Goal: Information Seeking & Learning: Compare options

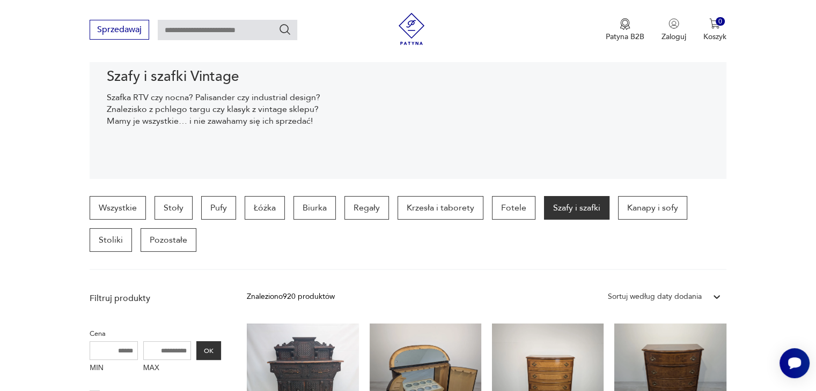
scroll to position [176, 0]
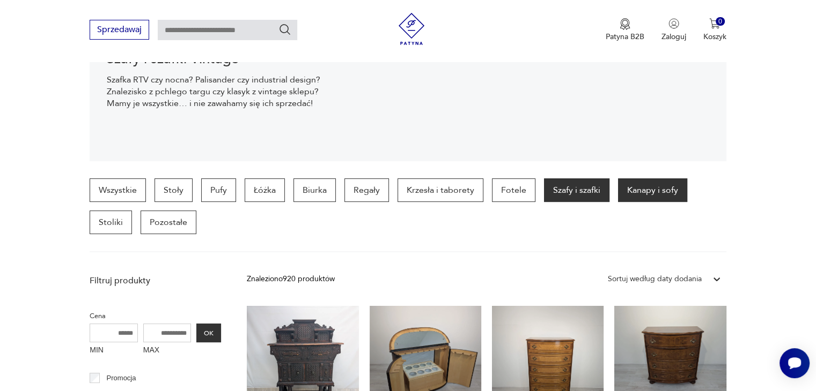
click at [643, 200] on p "Kanapy i sofy" at bounding box center [652, 191] width 69 height 24
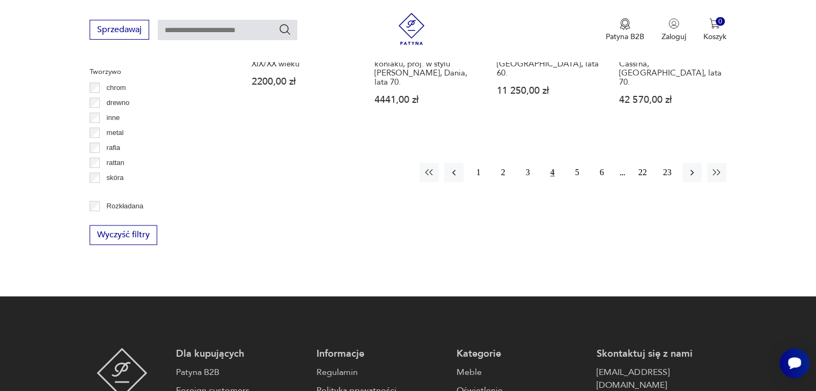
scroll to position [1249, 0]
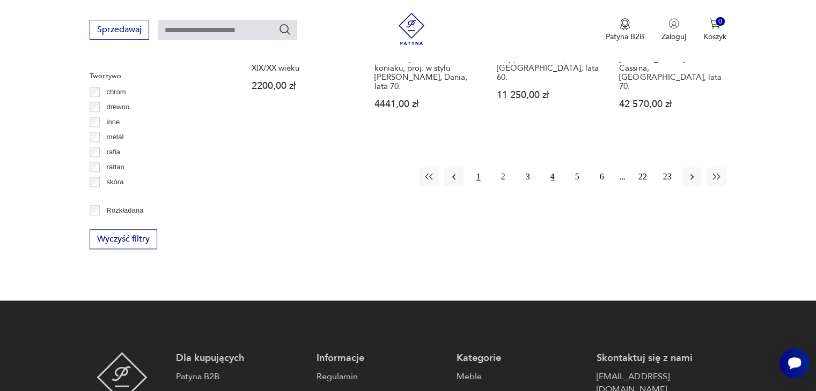
click at [479, 167] on button "1" at bounding box center [478, 176] width 19 height 19
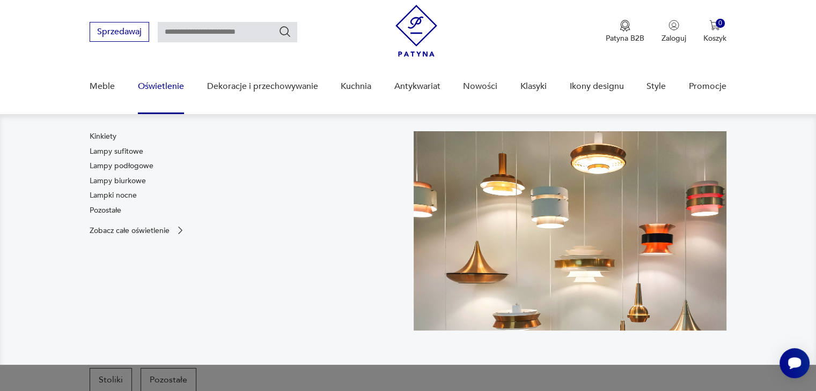
scroll to position [16, 0]
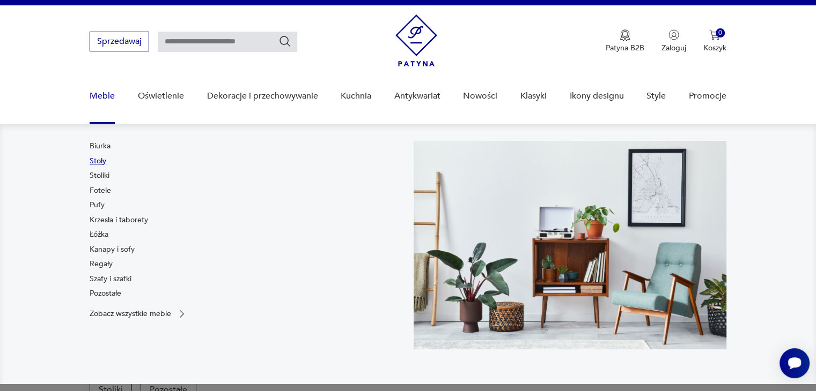
click at [98, 161] on link "Stoły" at bounding box center [98, 161] width 17 height 11
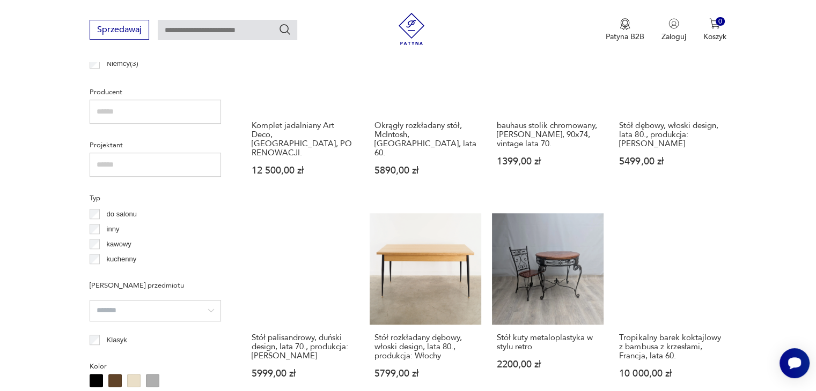
scroll to position [713, 0]
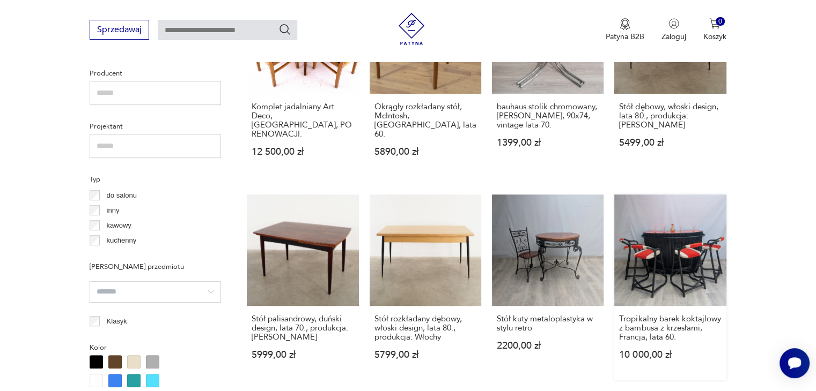
click at [668, 247] on link "Tropikalny barek koktajlowy z bambusa z krzesłami, Francja, lata 60. 10 000,00 …" at bounding box center [670, 288] width 112 height 186
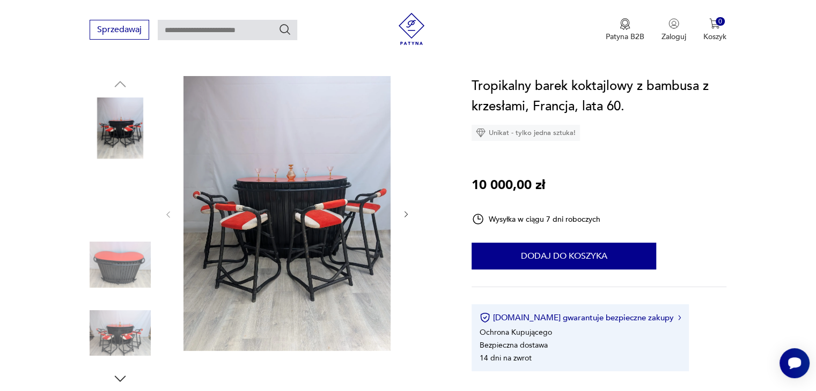
scroll to position [107, 0]
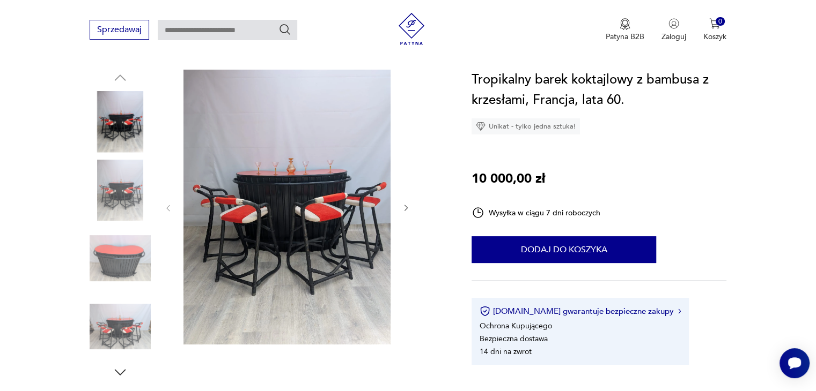
click at [141, 176] on img at bounding box center [120, 190] width 61 height 61
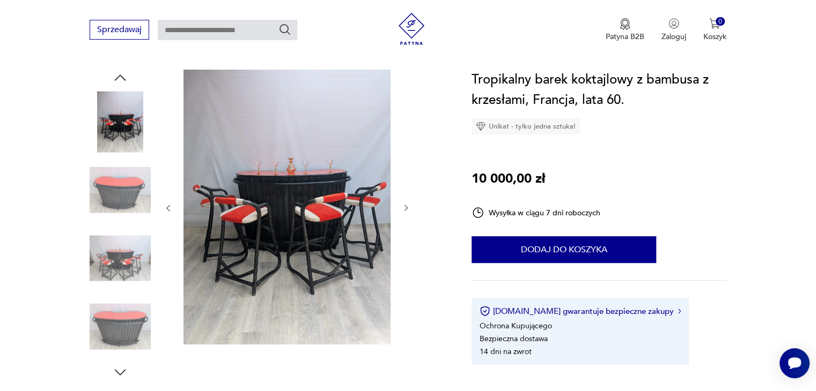
click at [127, 207] on img at bounding box center [120, 190] width 61 height 61
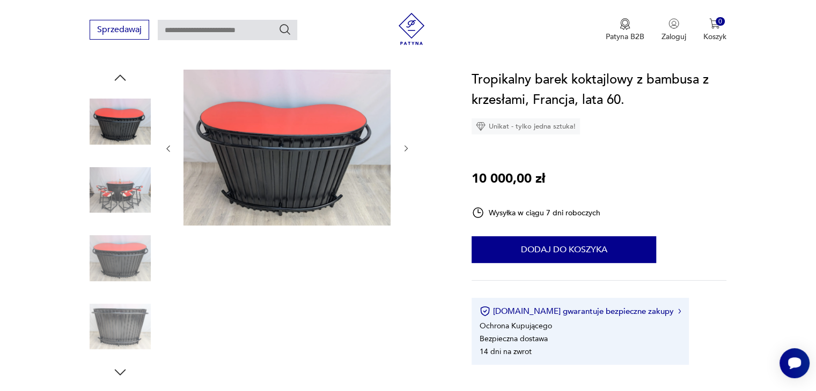
click at [130, 220] on div at bounding box center [120, 190] width 61 height 61
click at [121, 205] on img at bounding box center [120, 190] width 61 height 61
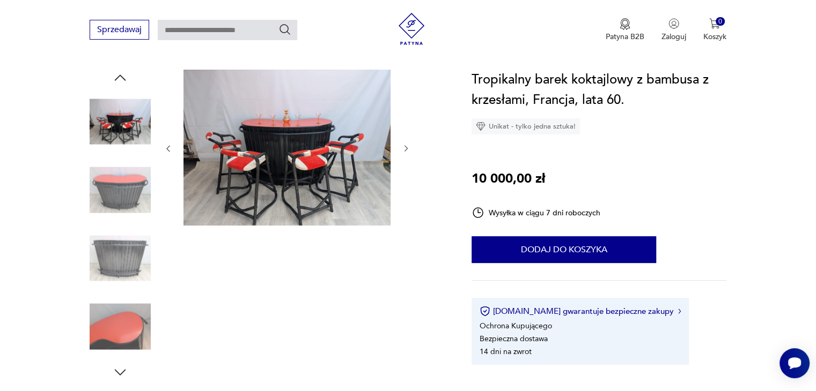
click at [121, 199] on img at bounding box center [120, 190] width 61 height 61
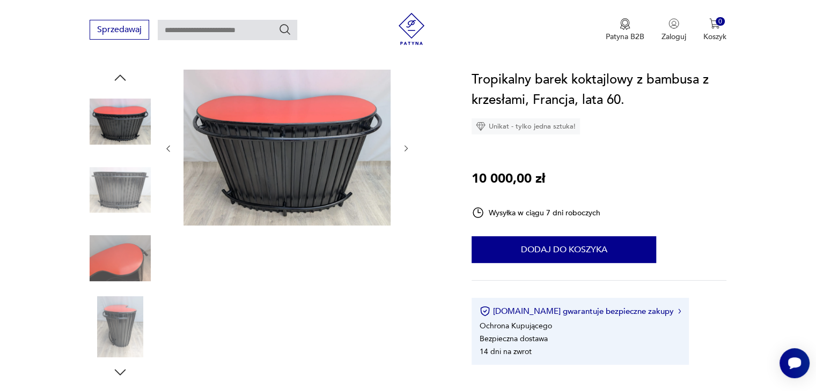
click at [123, 209] on img at bounding box center [120, 190] width 61 height 61
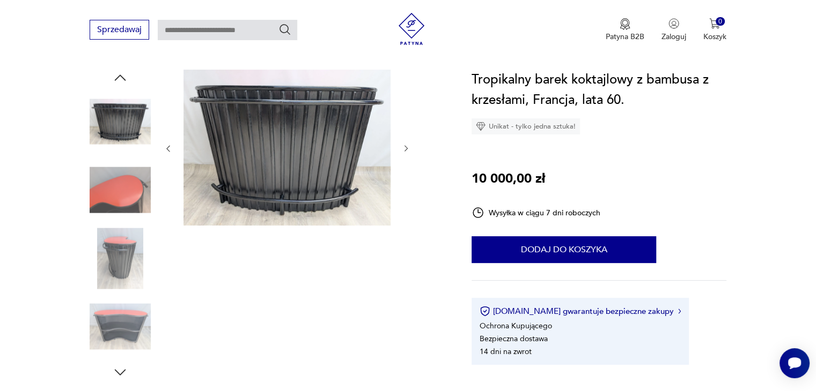
click at [123, 209] on img at bounding box center [120, 190] width 61 height 61
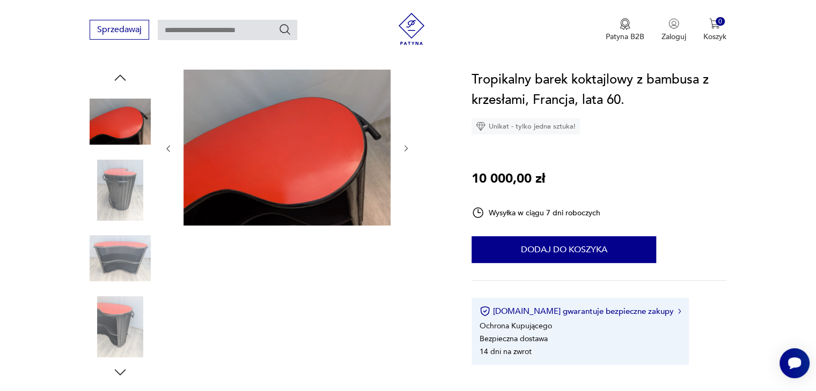
click at [124, 219] on img at bounding box center [120, 190] width 61 height 61
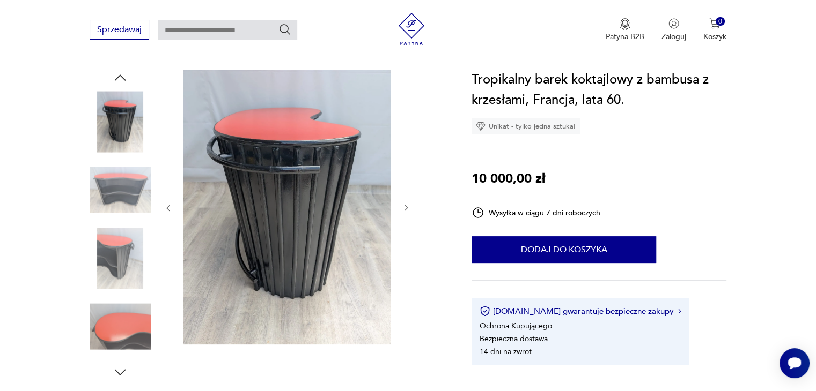
click at [127, 195] on img at bounding box center [120, 190] width 61 height 61
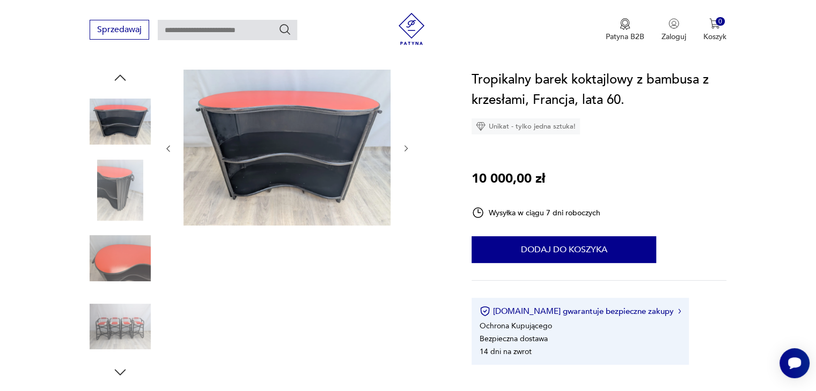
click at [127, 207] on img at bounding box center [120, 190] width 61 height 61
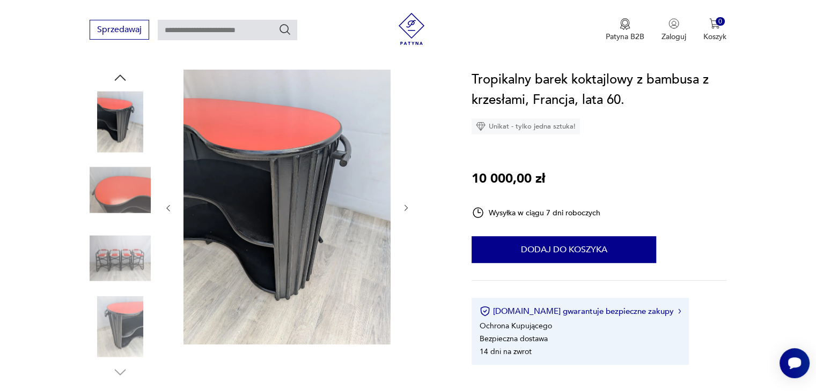
click at [127, 207] on img at bounding box center [120, 190] width 61 height 61
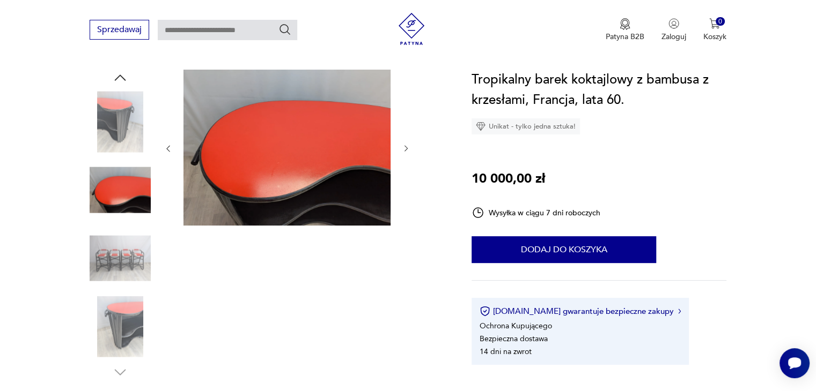
click at [124, 236] on img at bounding box center [120, 258] width 61 height 61
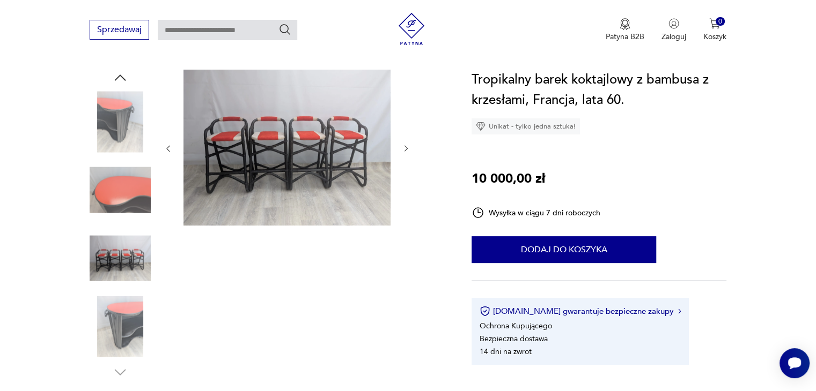
click at [122, 306] on img at bounding box center [120, 327] width 61 height 61
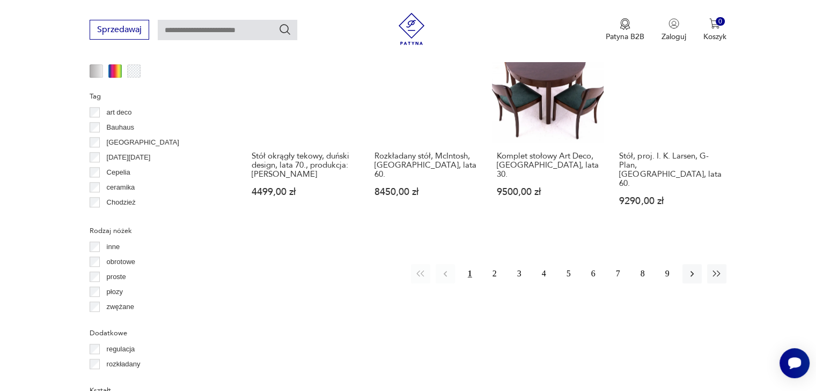
scroll to position [1080, 0]
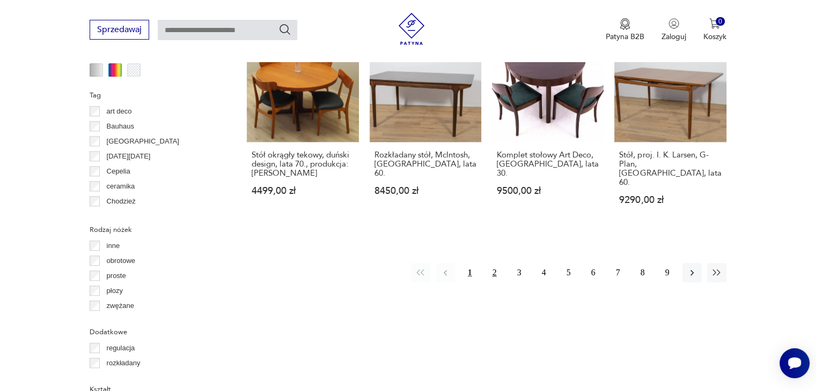
click at [498, 263] on button "2" at bounding box center [494, 272] width 19 height 19
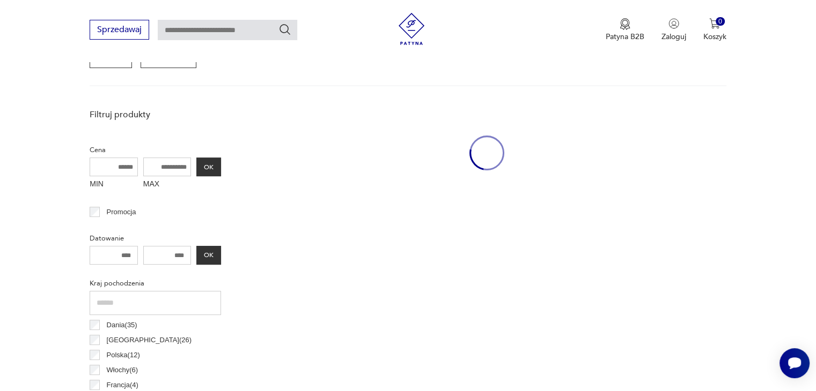
scroll to position [284, 0]
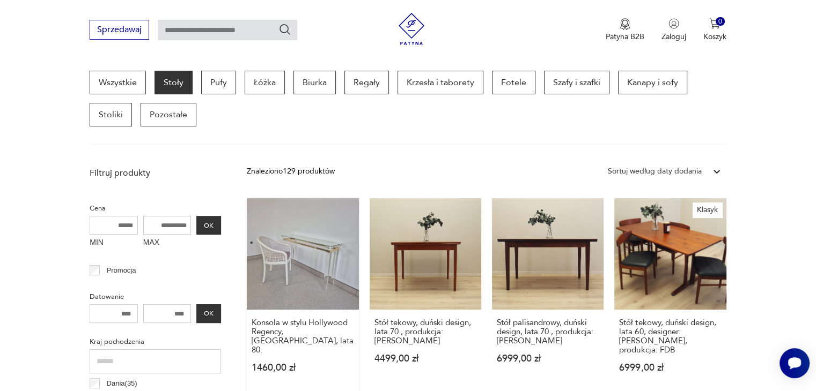
click at [288, 245] on link "Konsola w stylu Hollywood Regency, [GEOGRAPHIC_DATA], lata 80. 1460,00 zł" at bounding box center [303, 295] width 112 height 195
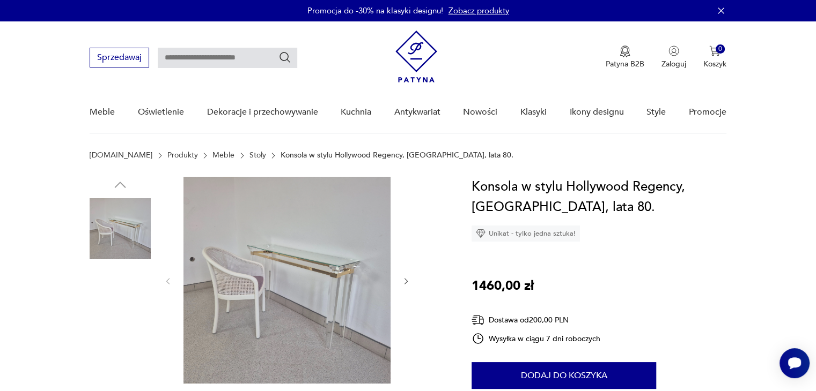
scroll to position [54, 0]
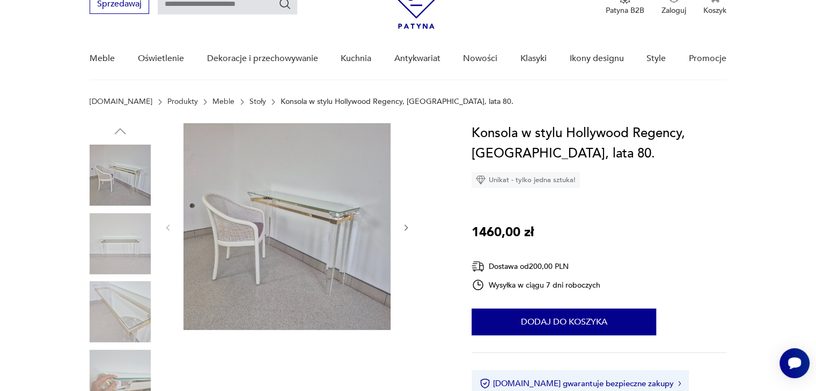
click at [402, 228] on icon "button" at bounding box center [406, 228] width 9 height 9
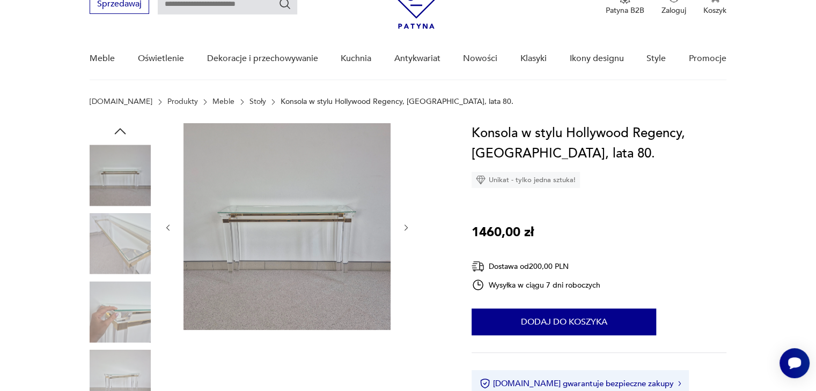
click at [403, 227] on icon "button" at bounding box center [406, 228] width 9 height 9
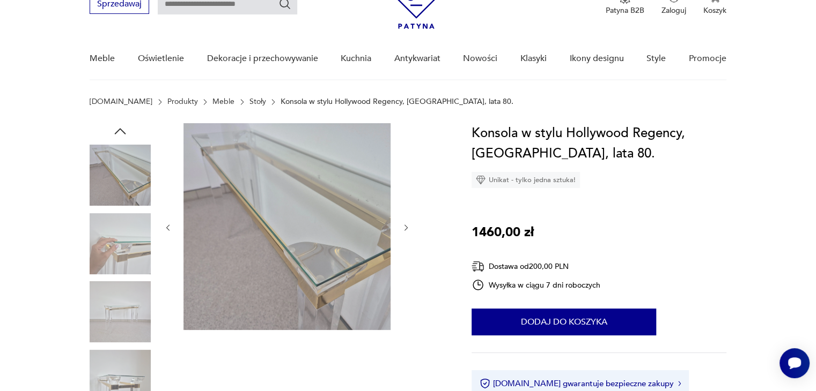
click at [403, 227] on icon "button" at bounding box center [406, 228] width 9 height 9
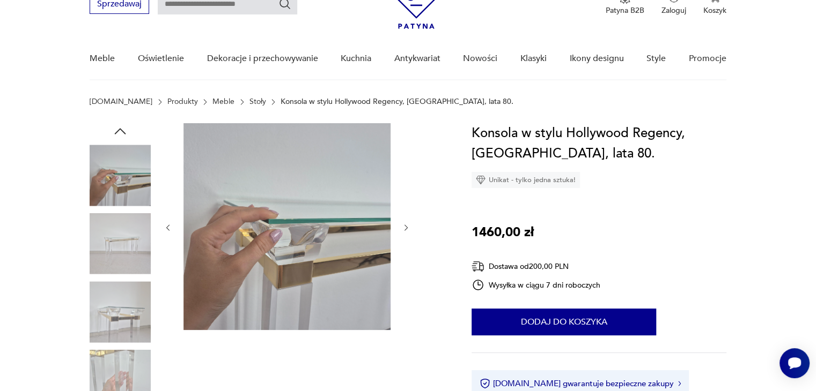
click at [403, 227] on icon "button" at bounding box center [406, 228] width 9 height 9
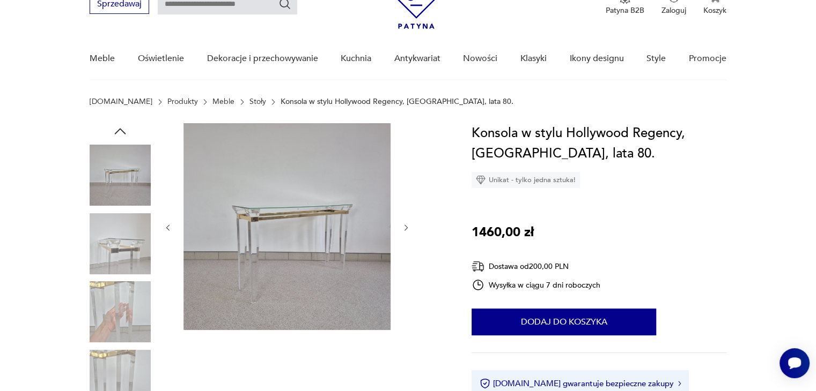
click at [403, 227] on icon "button" at bounding box center [406, 228] width 9 height 9
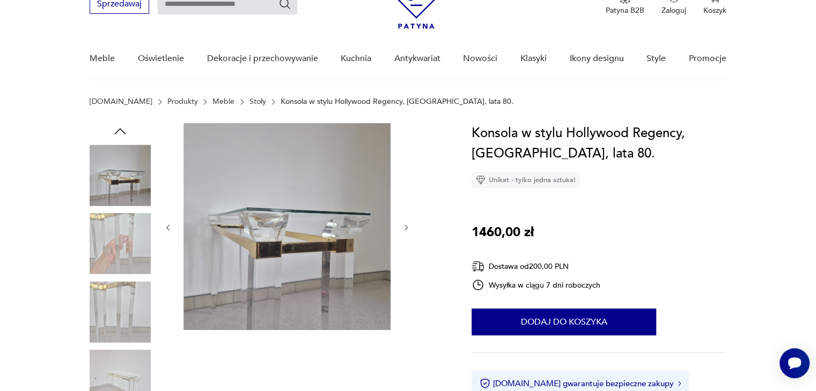
click at [403, 227] on icon "button" at bounding box center [406, 228] width 9 height 9
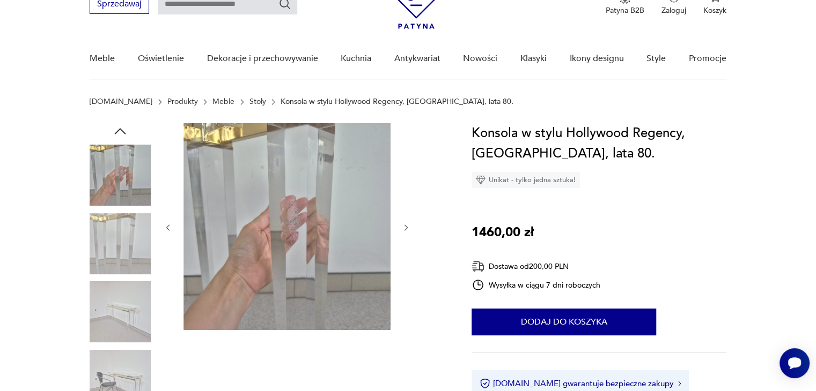
click at [403, 227] on icon "button" at bounding box center [406, 228] width 9 height 9
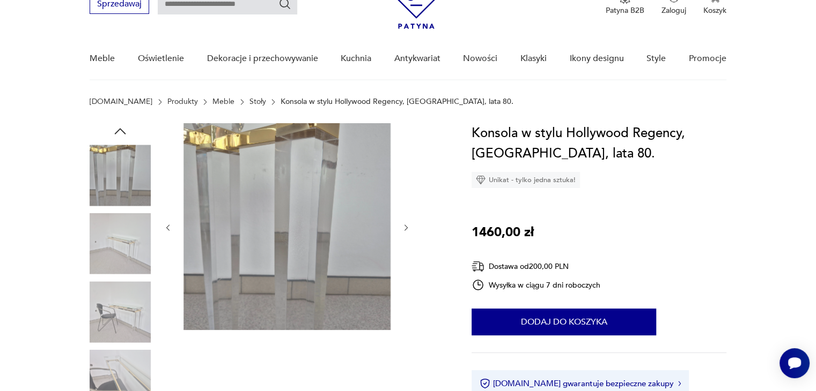
click at [403, 227] on icon "button" at bounding box center [406, 228] width 9 height 9
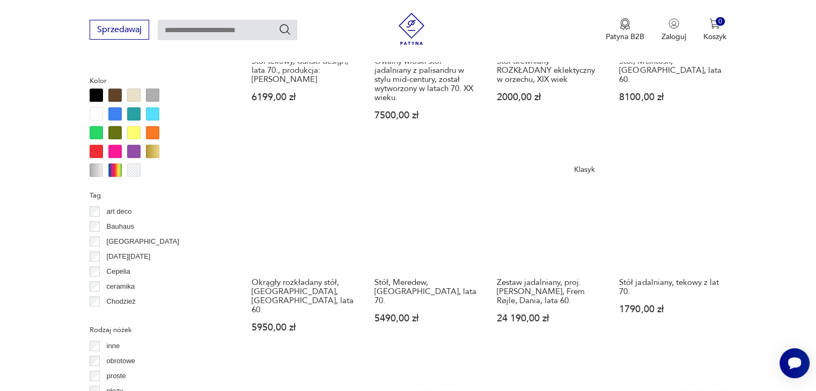
scroll to position [1087, 0]
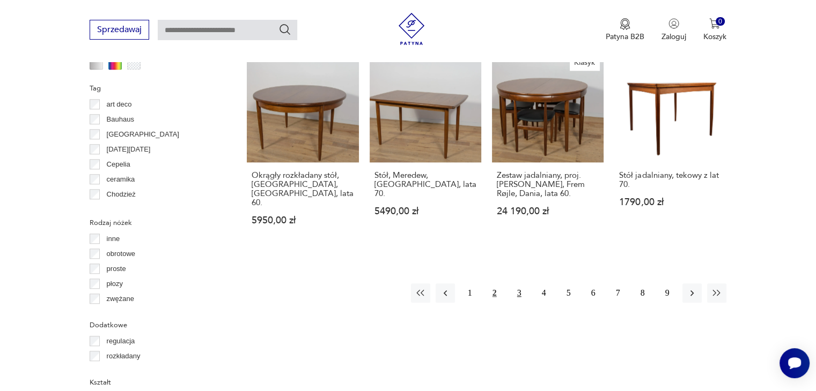
click at [521, 284] on button "3" at bounding box center [518, 293] width 19 height 19
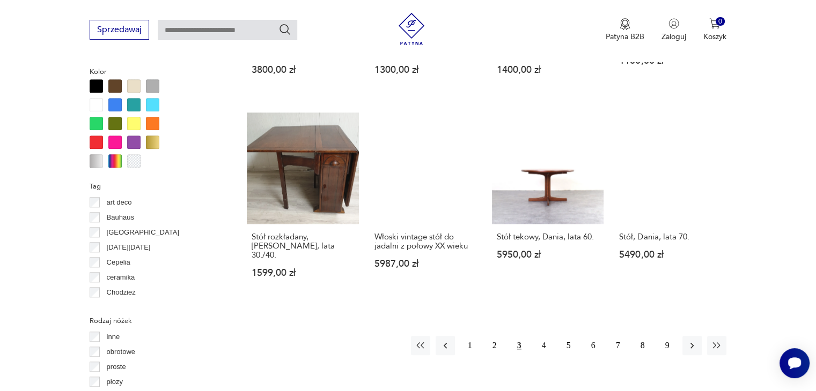
scroll to position [1035, 0]
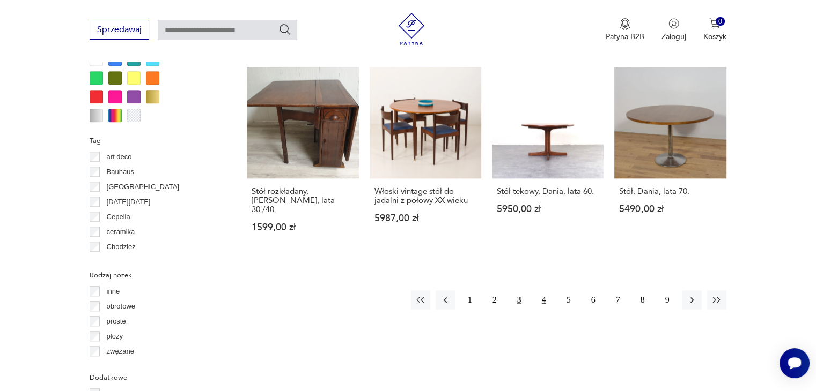
click at [544, 291] on button "4" at bounding box center [543, 300] width 19 height 19
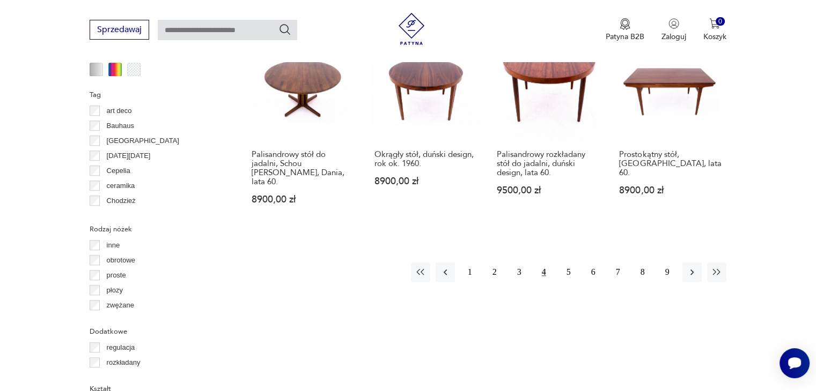
scroll to position [1142, 0]
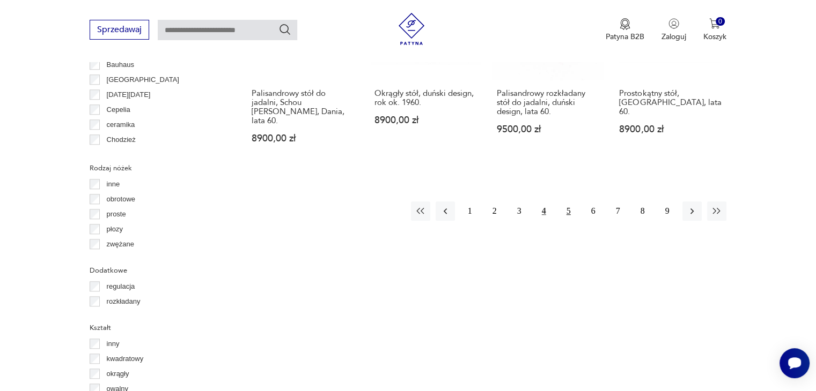
click at [575, 202] on button "5" at bounding box center [568, 211] width 19 height 19
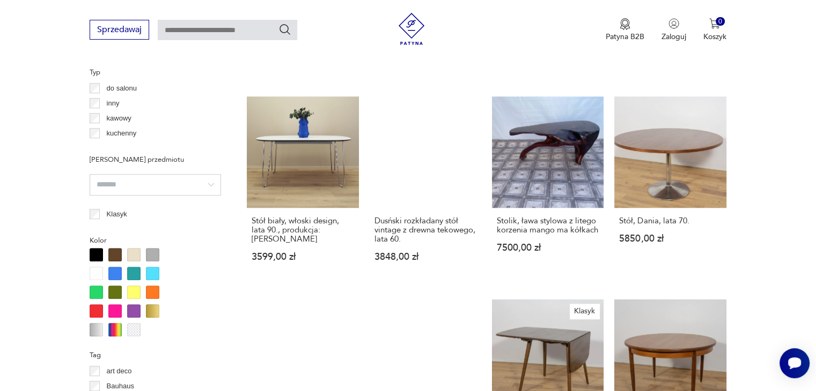
scroll to position [981, 0]
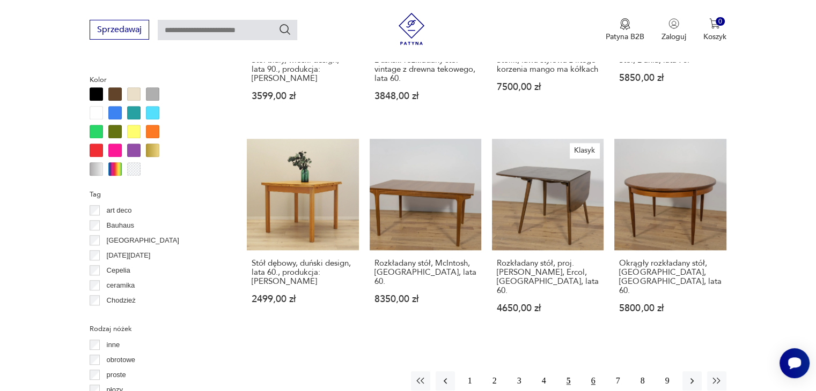
click at [593, 372] on button "6" at bounding box center [592, 381] width 19 height 19
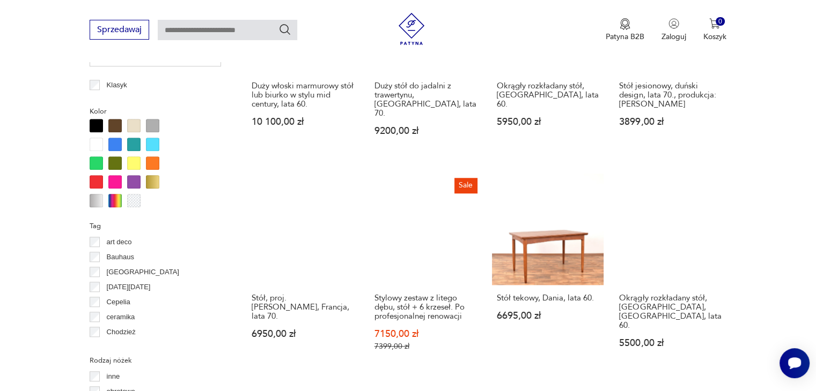
scroll to position [1089, 0]
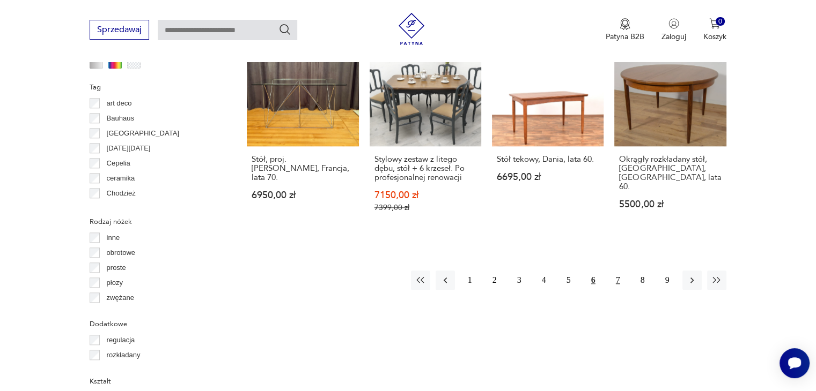
click at [611, 274] on button "7" at bounding box center [617, 280] width 19 height 19
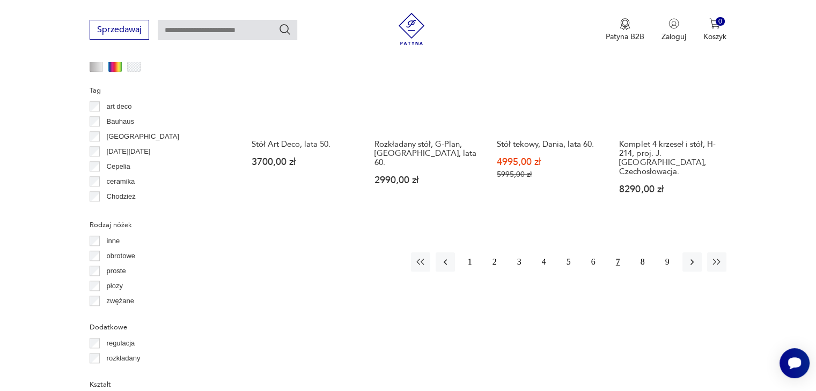
scroll to position [1089, 0]
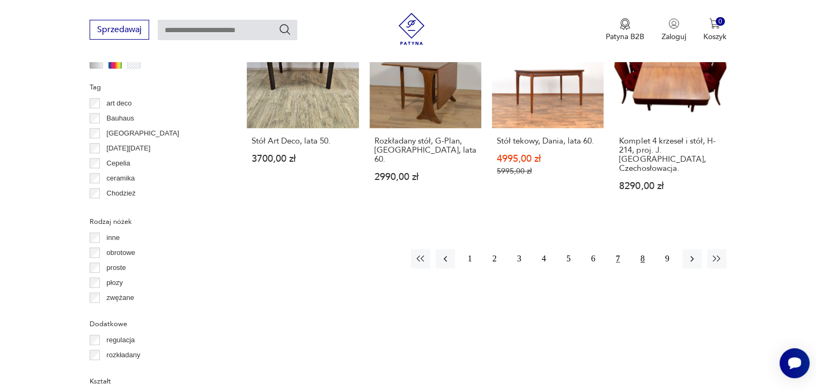
click at [646, 249] on button "8" at bounding box center [642, 258] width 19 height 19
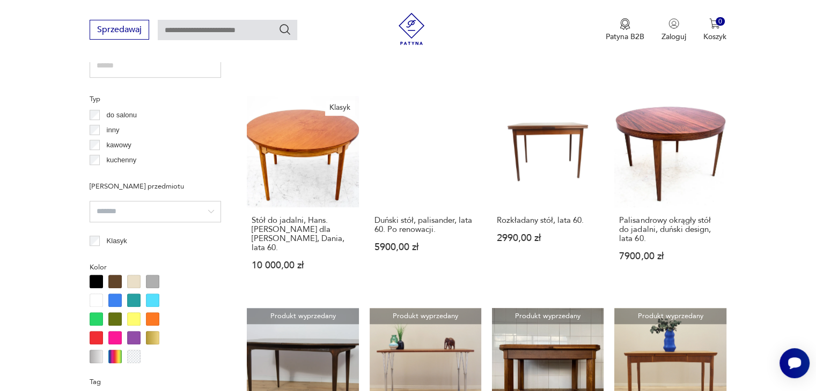
scroll to position [874, 0]
